Goal: Information Seeking & Learning: Learn about a topic

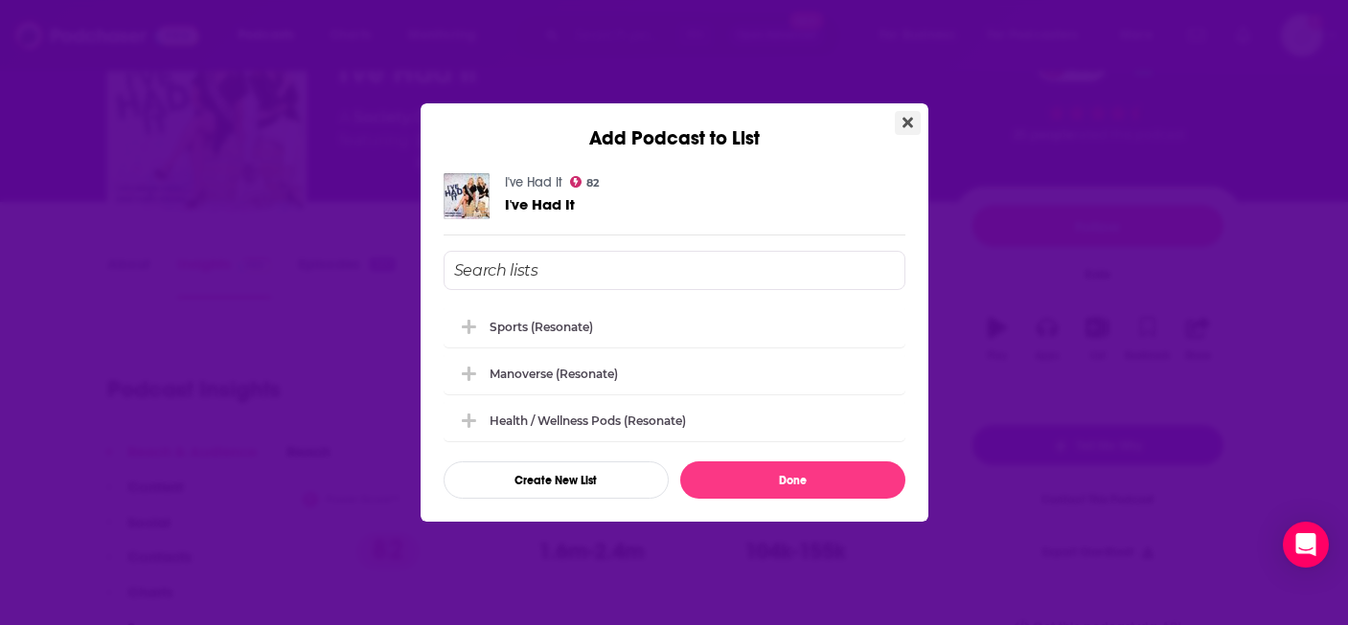
click at [903, 125] on icon "Close" at bounding box center [907, 123] width 11 height 11
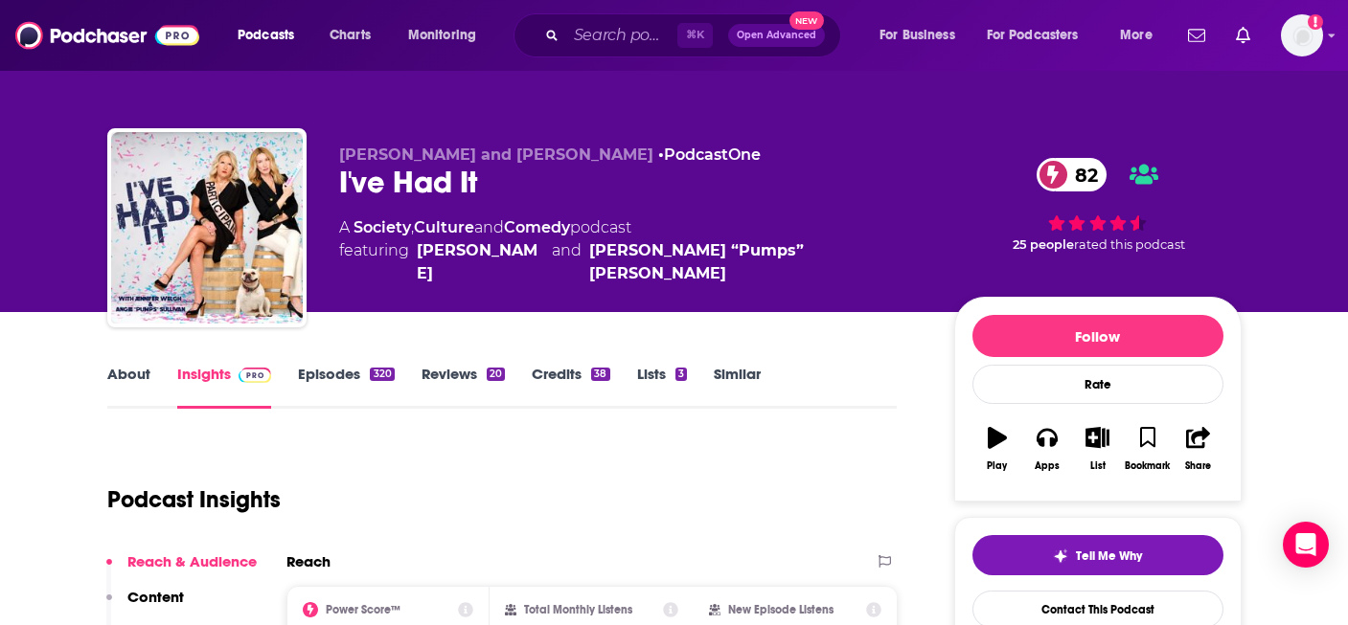
scroll to position [110, 0]
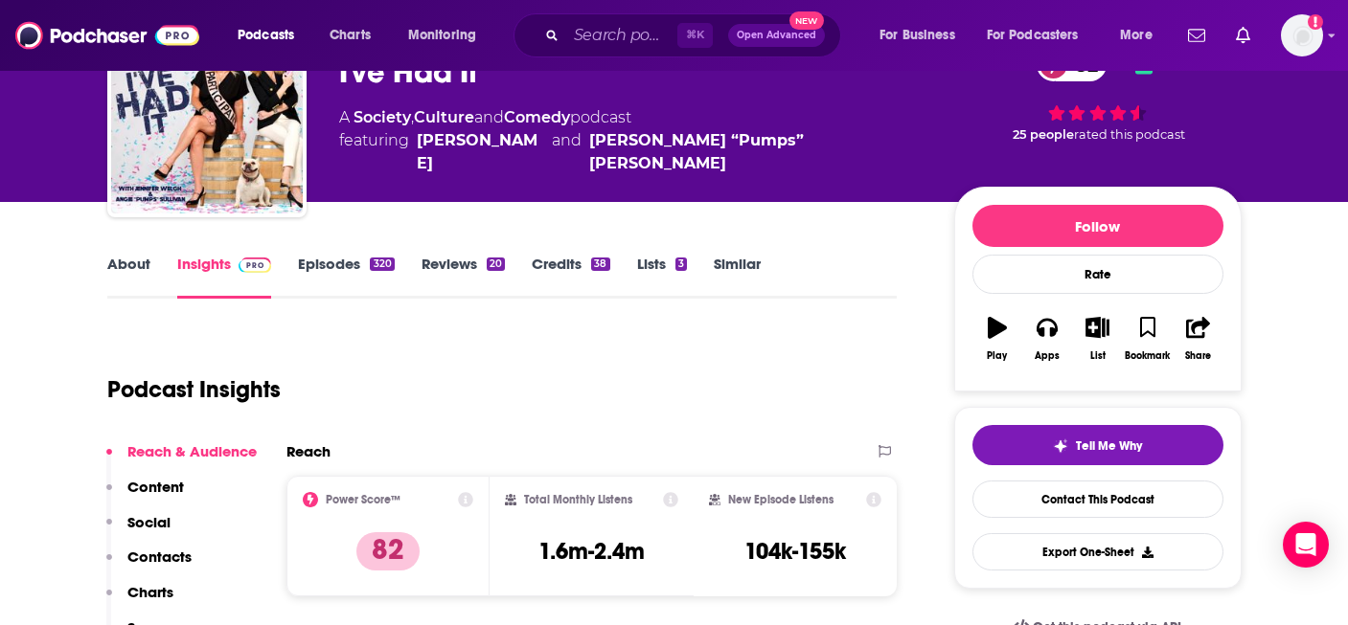
click at [597, 18] on div "⌘ K Open Advanced New" at bounding box center [677, 35] width 328 height 44
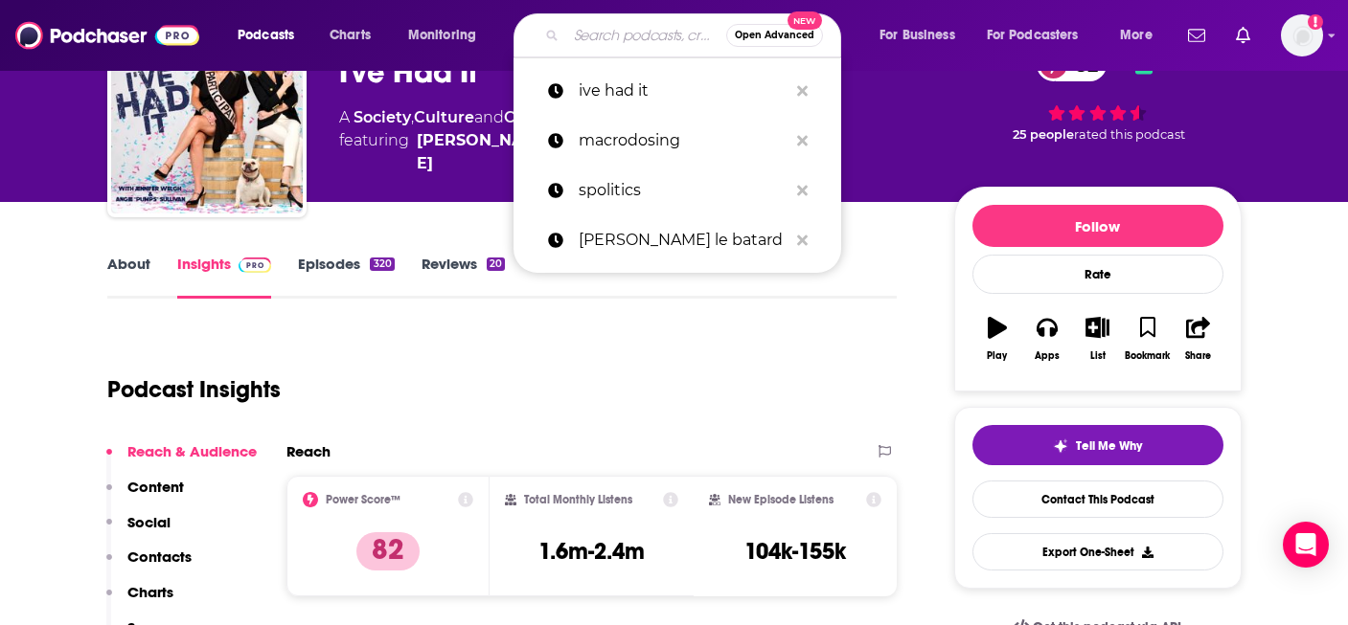
click at [597, 34] on input "Search podcasts, credits, & more..." at bounding box center [646, 35] width 160 height 31
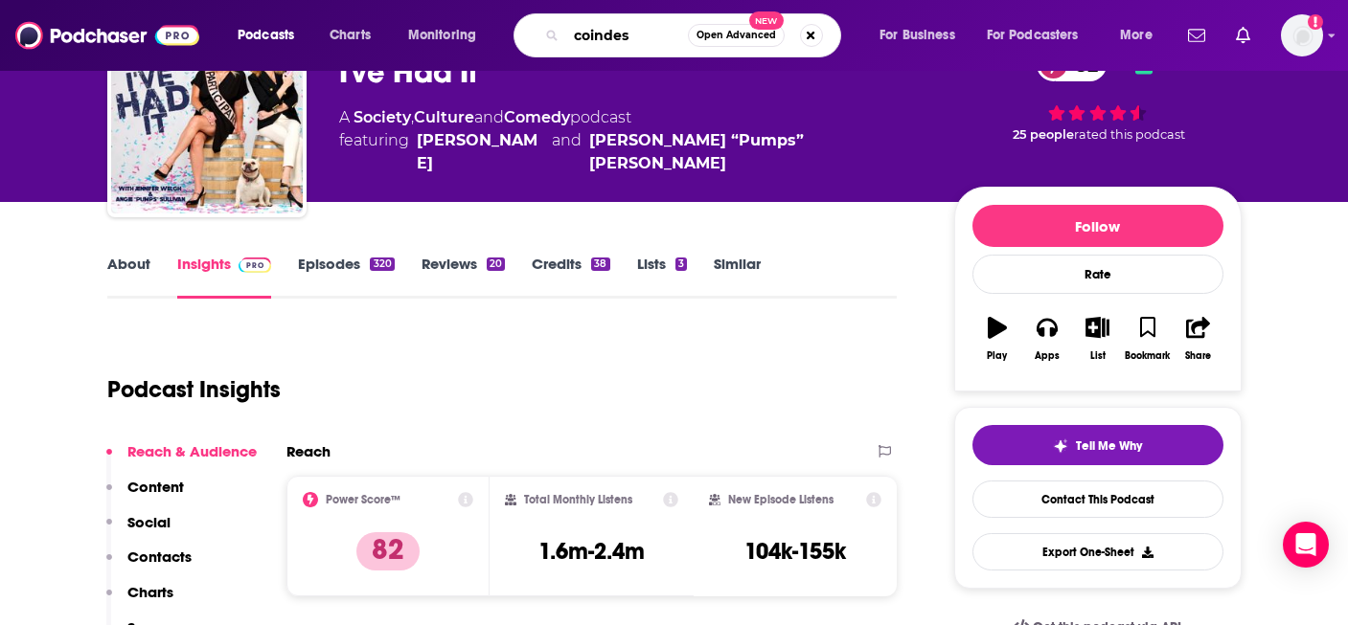
type input "coindesk"
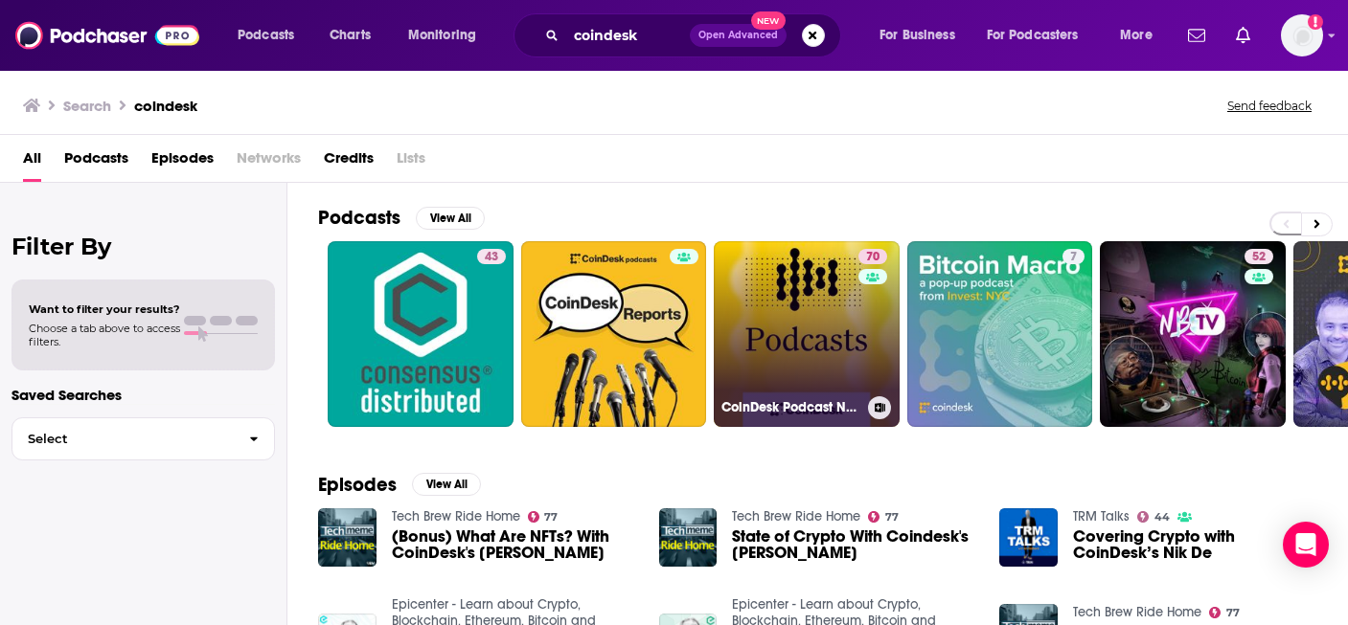
click at [791, 302] on link "70 CoinDesk Podcast Network" at bounding box center [807, 334] width 186 height 186
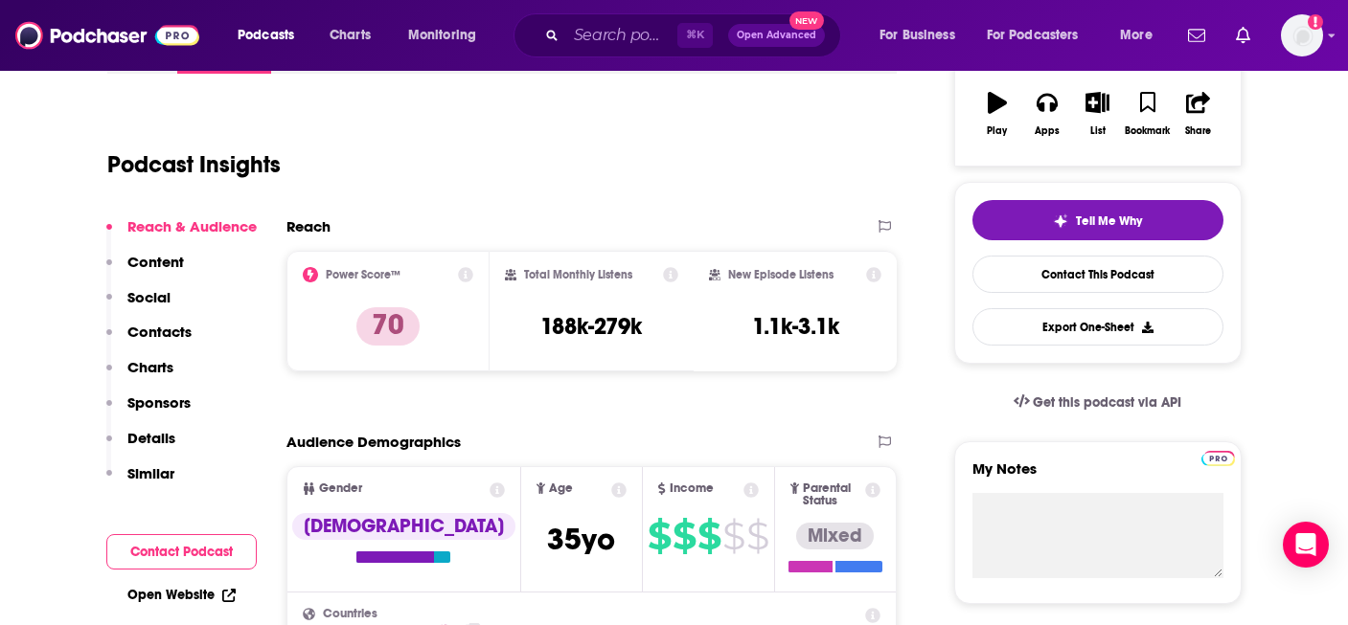
scroll to position [339, 0]
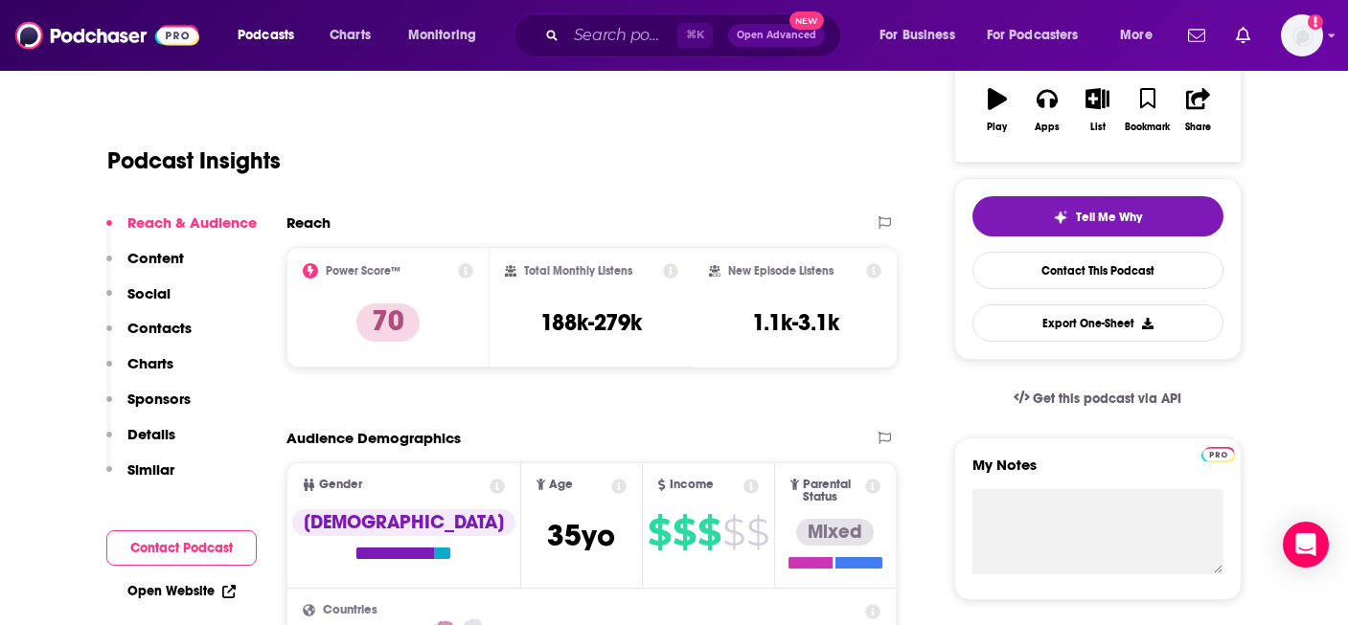
click at [611, 52] on div "⌘ K Open Advanced New" at bounding box center [677, 35] width 328 height 44
click at [606, 39] on input "Search podcasts, credits, & more..." at bounding box center [621, 35] width 111 height 31
